Goal: Information Seeking & Learning: Learn about a topic

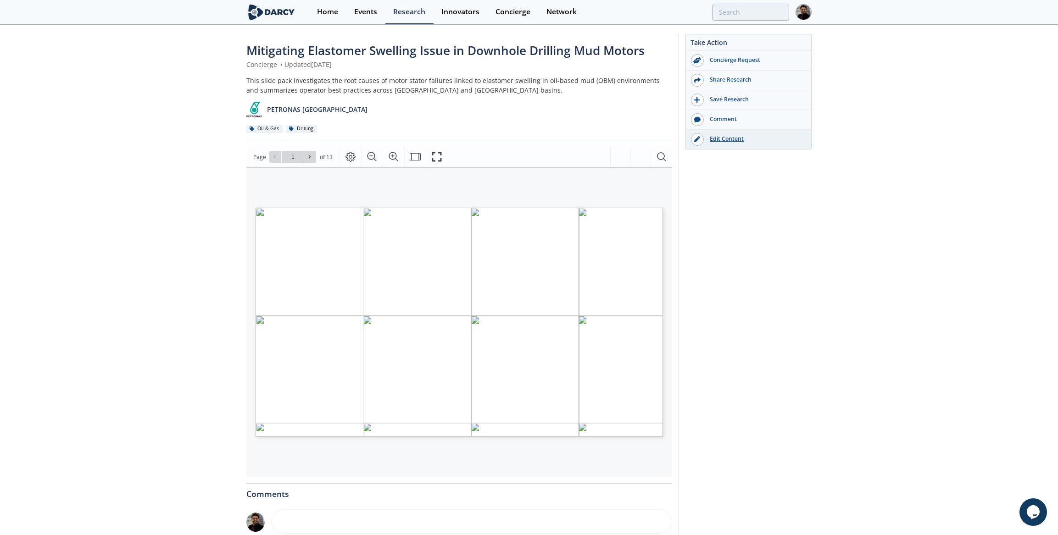
click at [719, 132] on link "Edit Content" at bounding box center [748, 139] width 125 height 19
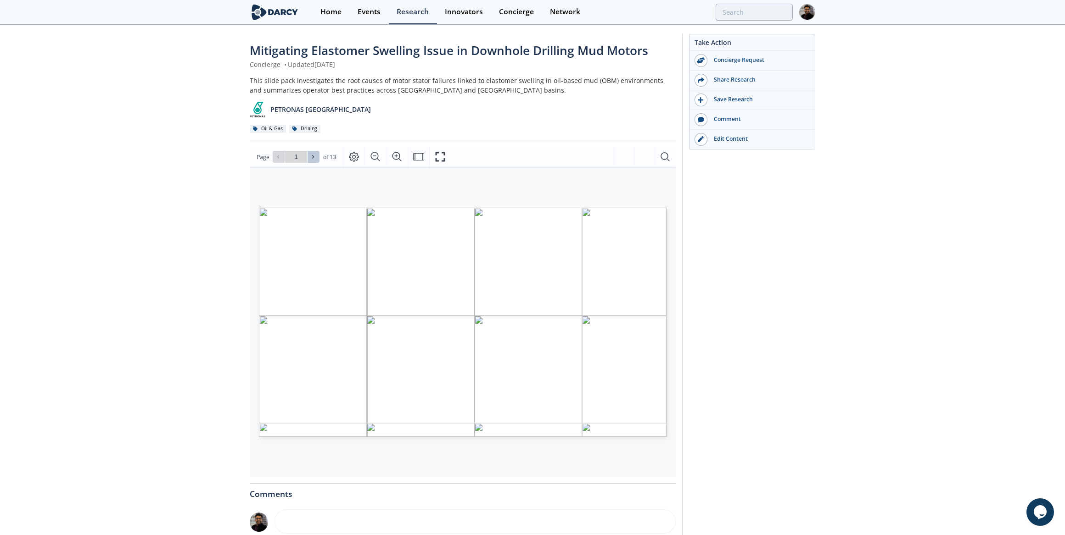
click at [314, 155] on icon at bounding box center [313, 157] width 6 height 6
type input "2"
click at [314, 155] on icon at bounding box center [313, 157] width 6 height 6
type input "3"
click at [314, 155] on icon at bounding box center [313, 157] width 6 height 6
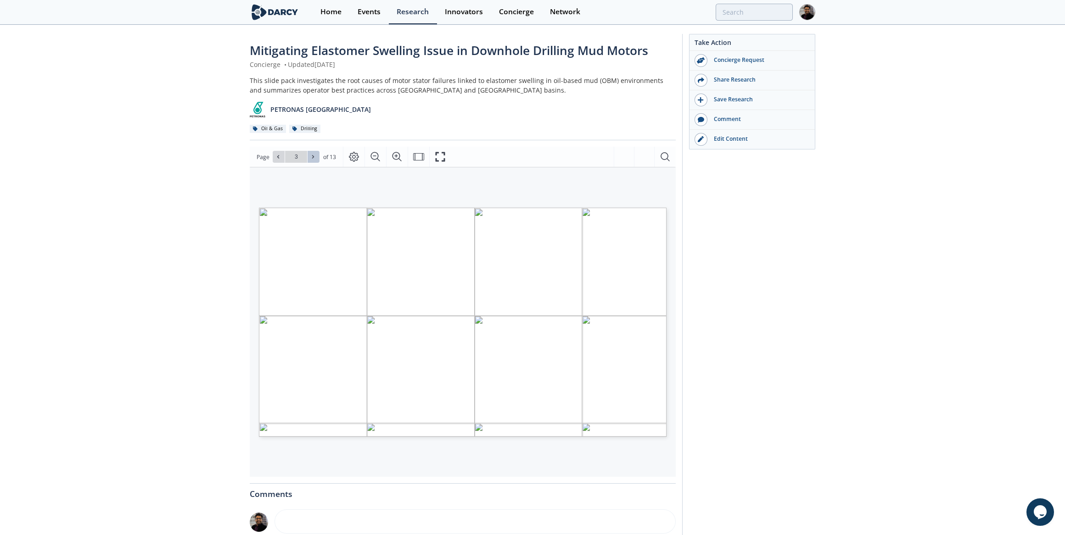
type input "4"
click at [314, 155] on icon at bounding box center [313, 157] width 6 height 6
type input "5"
click at [314, 155] on icon at bounding box center [313, 157] width 6 height 6
type input "6"
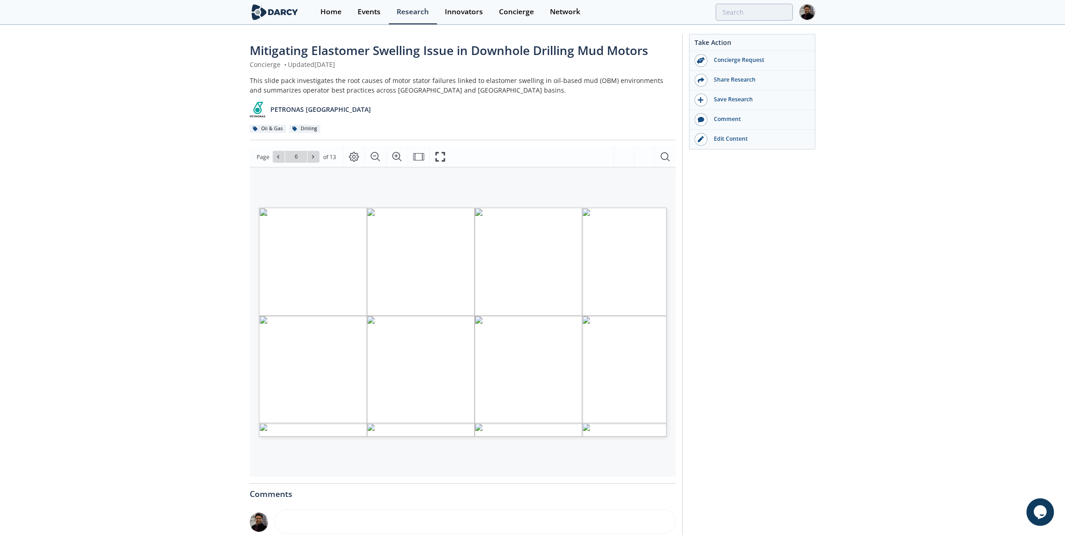
click at [314, 155] on icon at bounding box center [313, 157] width 6 height 6
type input "7"
click at [314, 155] on icon at bounding box center [313, 157] width 6 height 6
type input "8"
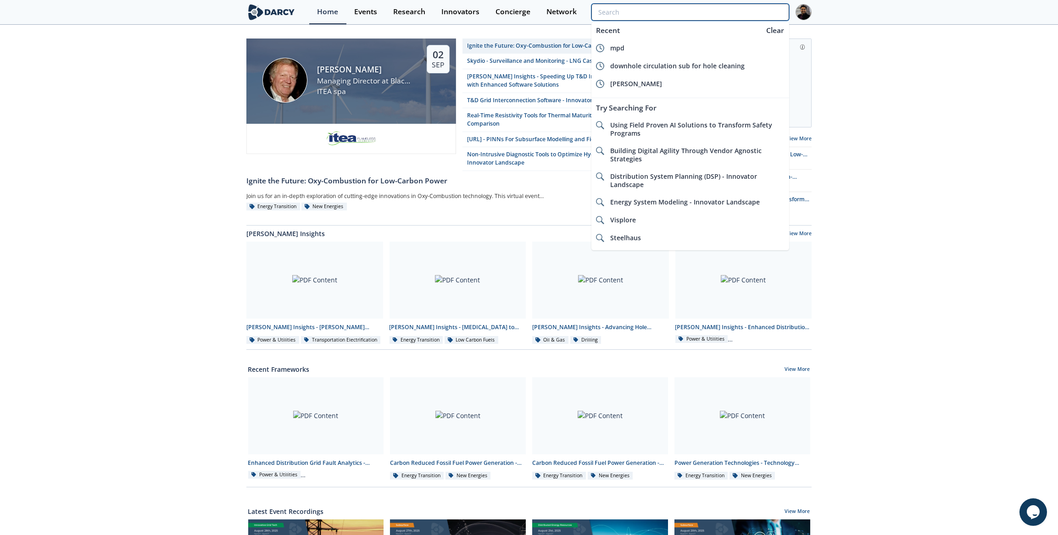
click at [742, 12] on input "search" at bounding box center [690, 12] width 198 height 17
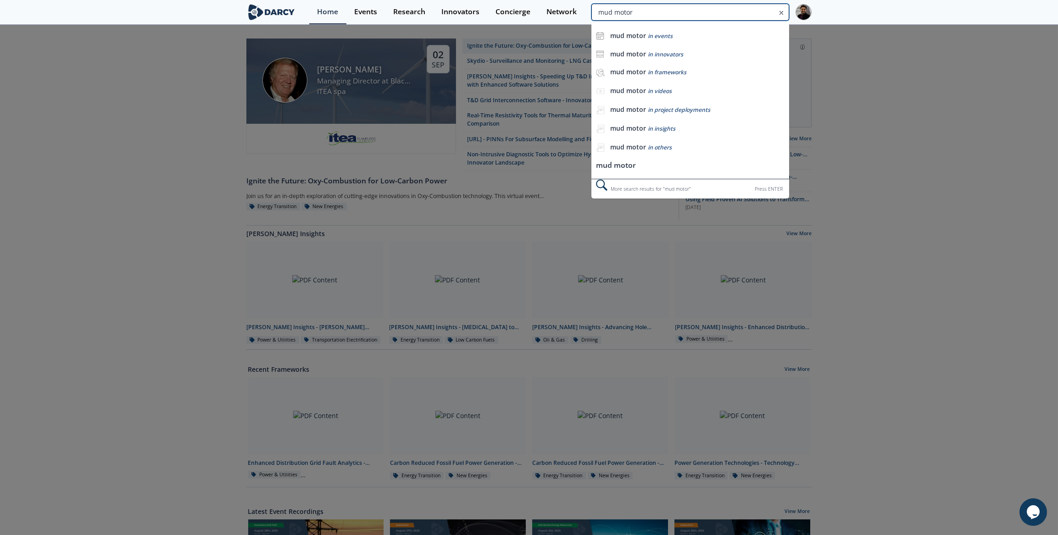
type input "mud motor"
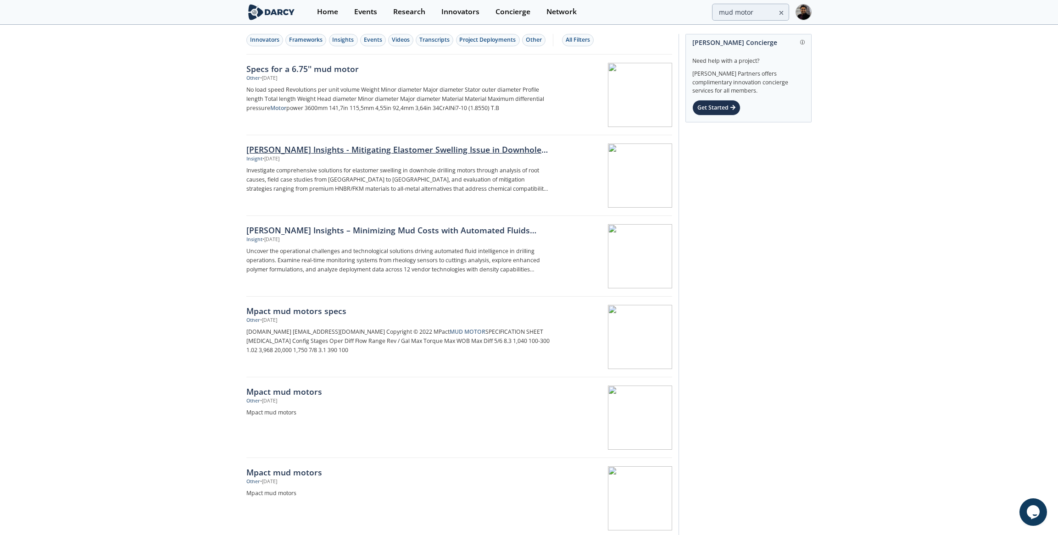
click at [339, 153] on div "Darcy Insights - Mitigating Elastomer Swelling Issue in Downhole Drilling Mud M…" at bounding box center [398, 150] width 304 height 12
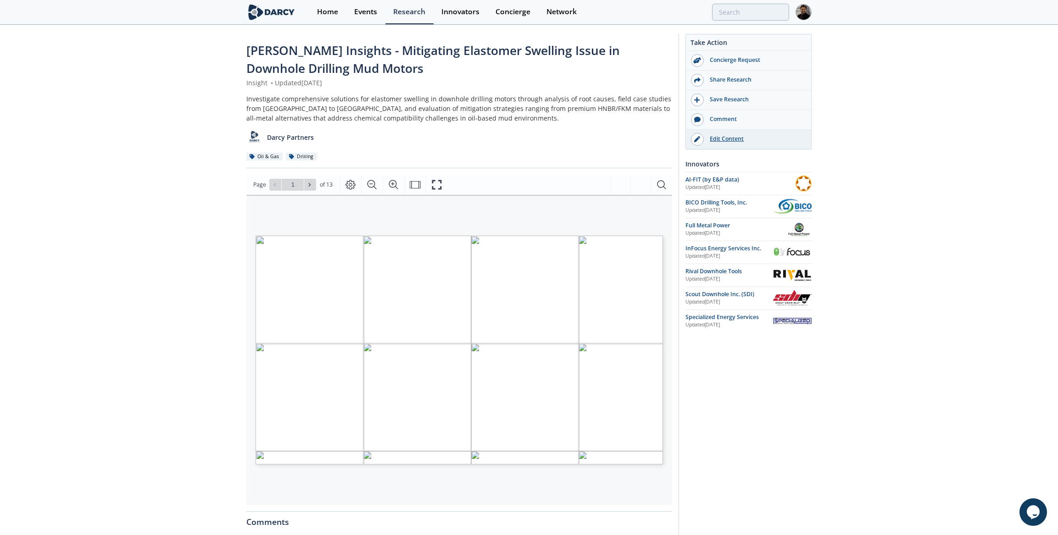
click at [715, 140] on div "Edit Content" at bounding box center [755, 139] width 103 height 8
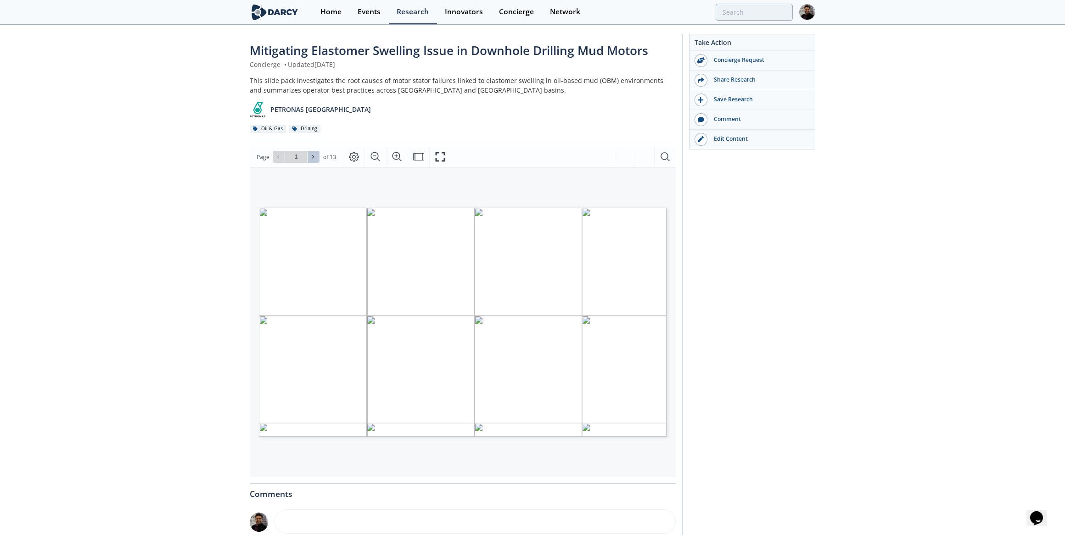
click at [312, 157] on icon at bounding box center [313, 157] width 6 height 6
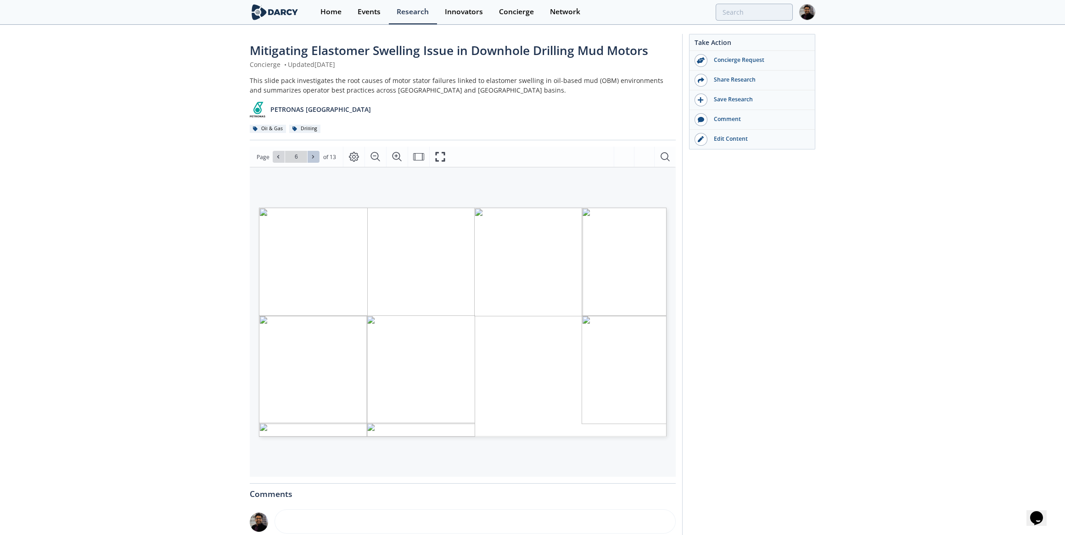
click at [312, 157] on icon at bounding box center [313, 157] width 6 height 6
type input "7"
click at [312, 157] on icon at bounding box center [313, 157] width 6 height 6
type input "8"
click at [312, 157] on icon at bounding box center [313, 157] width 6 height 6
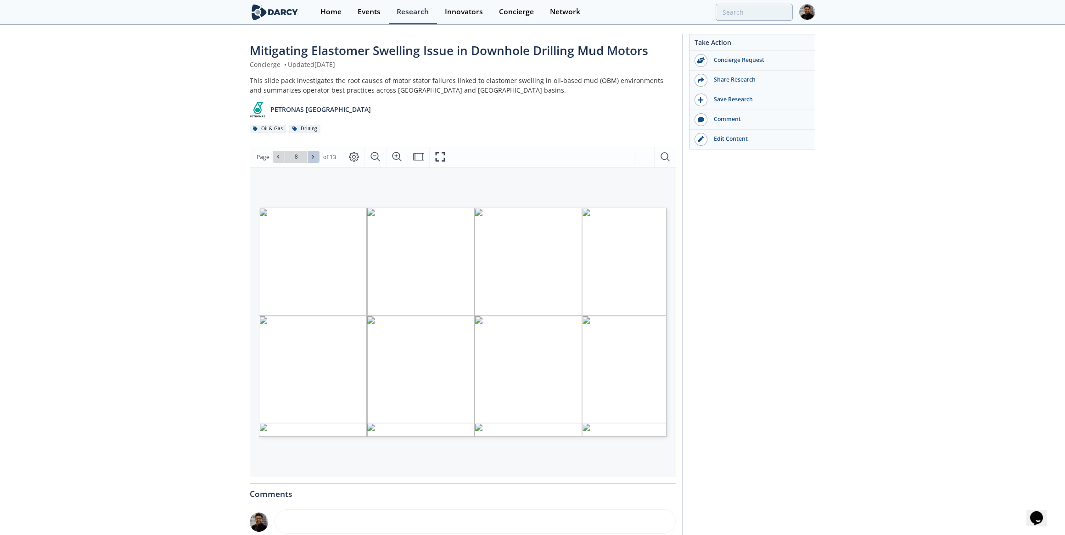
type input "9"
click at [279, 159] on icon at bounding box center [278, 157] width 6 height 6
type input "8"
